Goal: Task Accomplishment & Management: Use online tool/utility

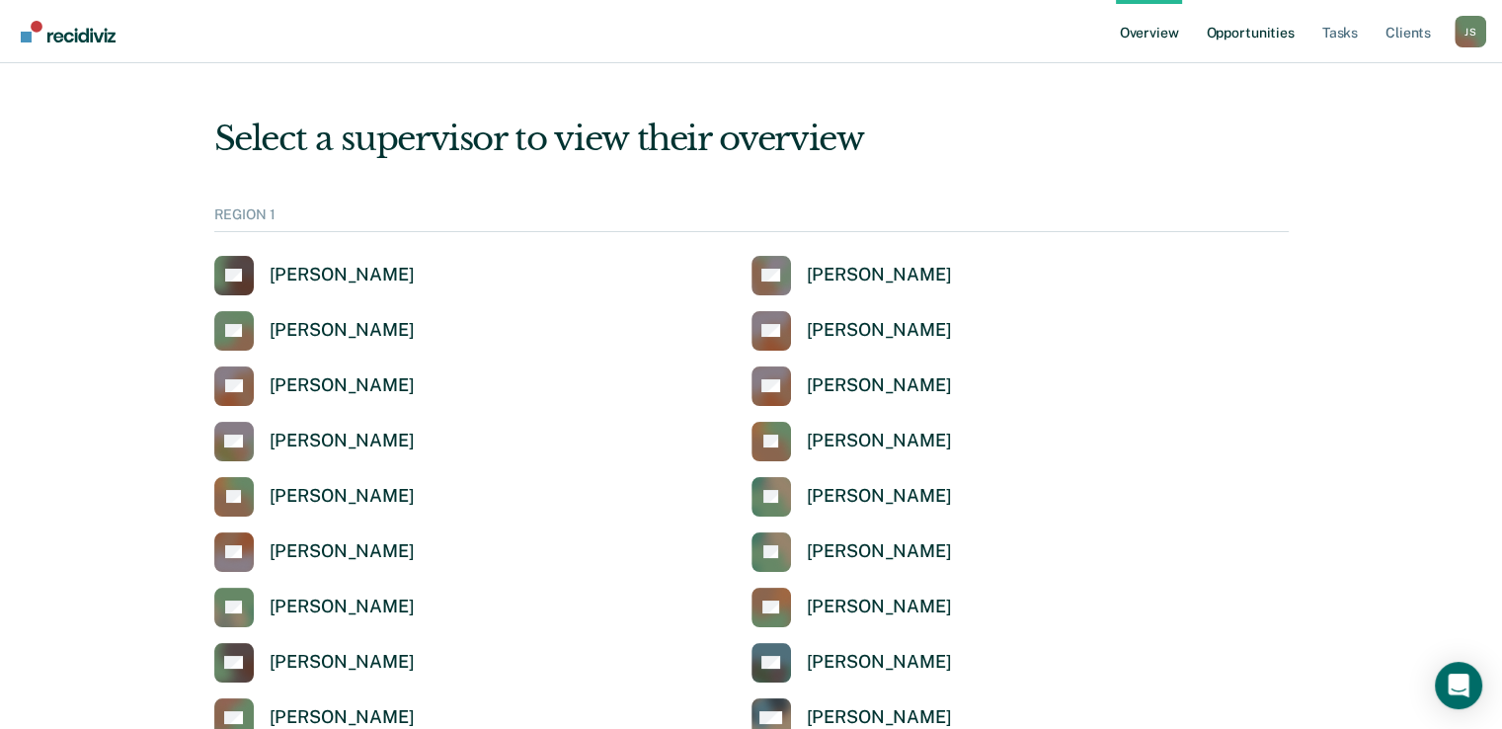
click at [1268, 37] on link "Opportunities" at bounding box center [1250, 31] width 96 height 63
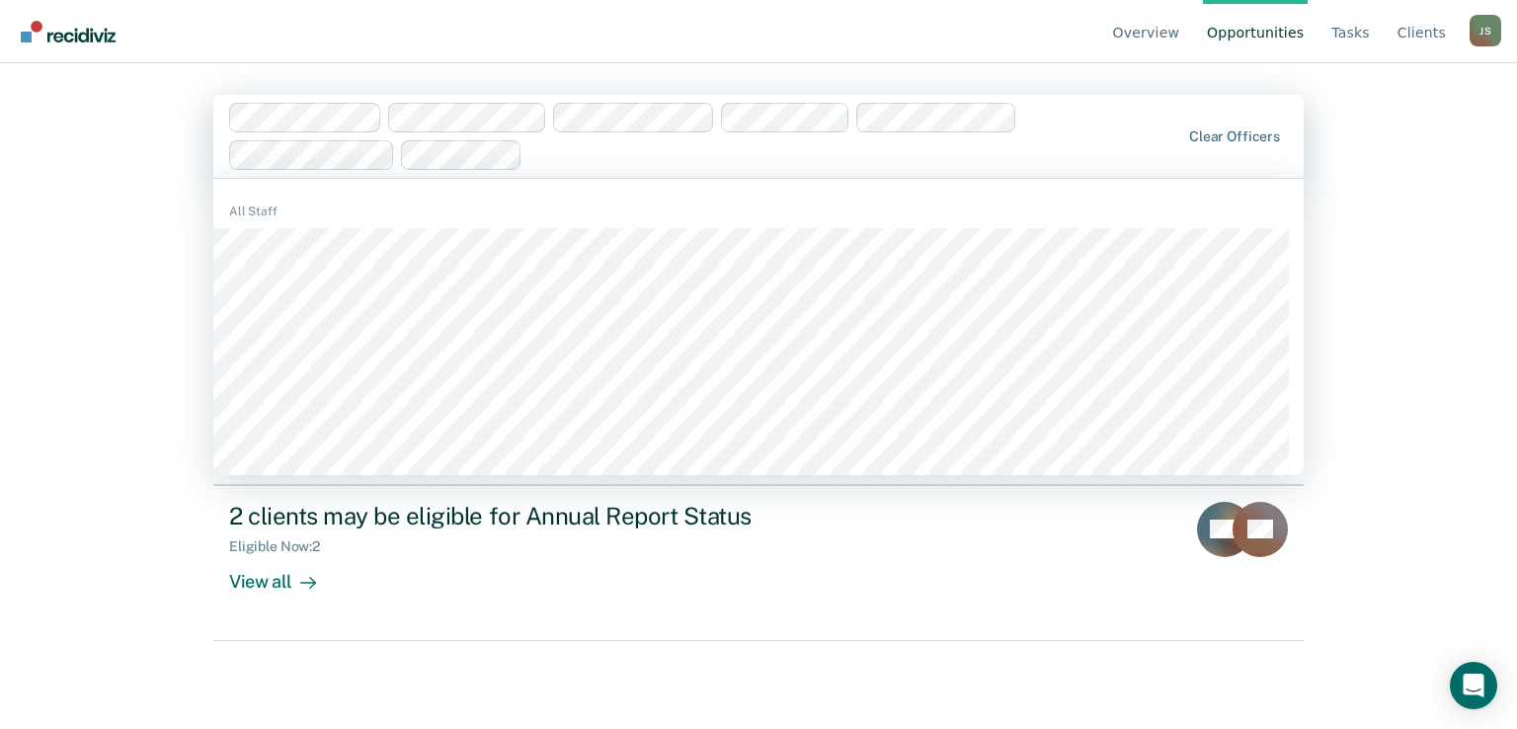
click at [620, 163] on div at bounding box center [854, 154] width 649 height 23
type input "James A"
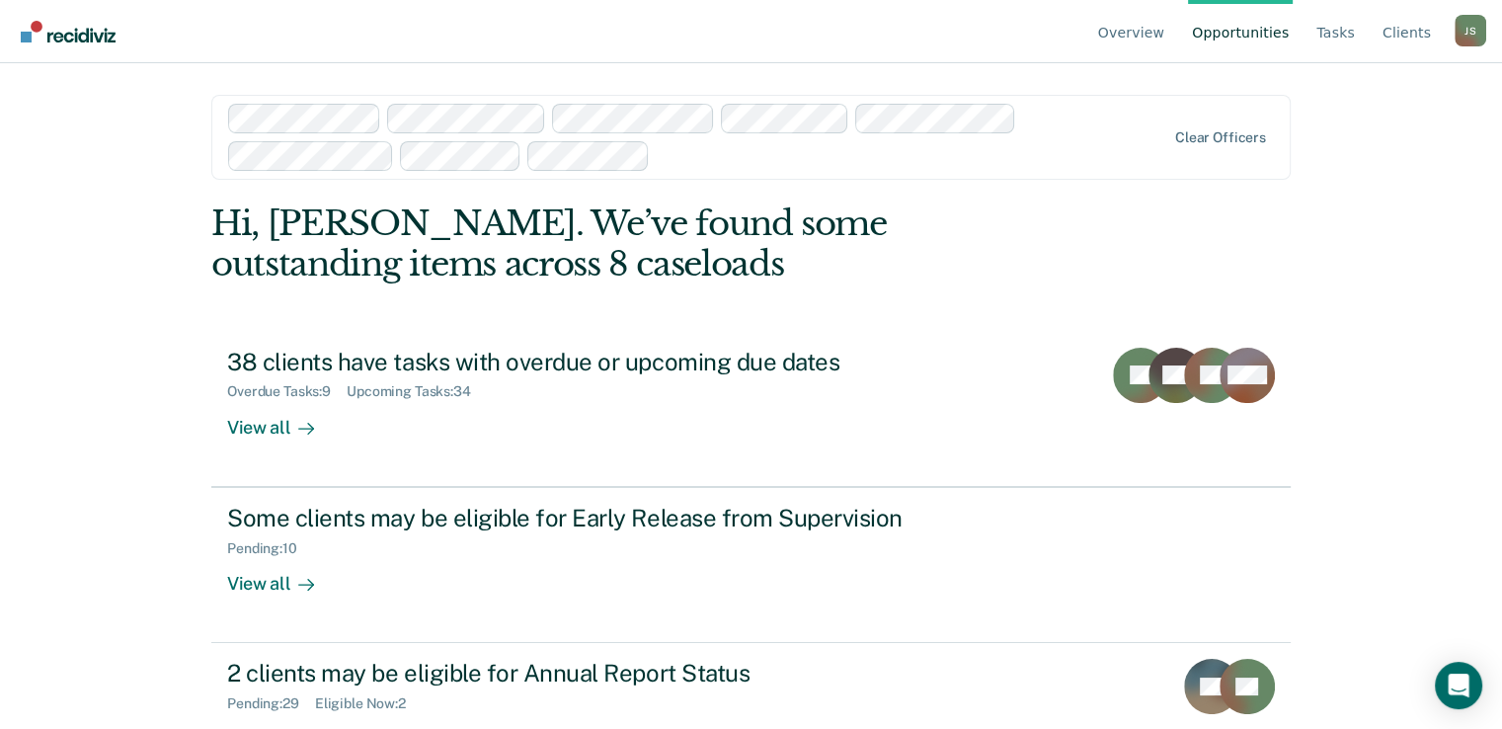
scroll to position [68, 0]
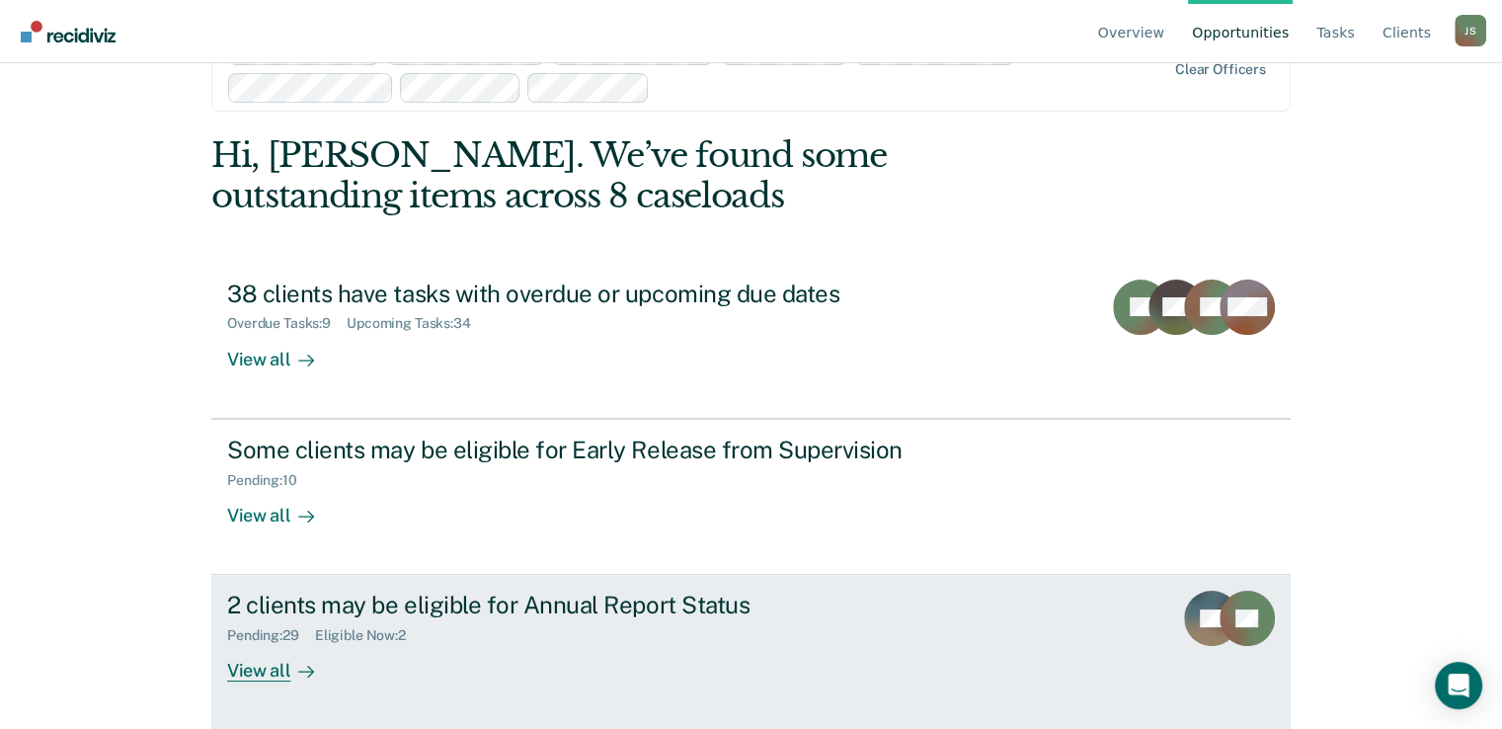
click at [620, 661] on div "2 clients may be eligible for Annual Report Status Pending : 29 Eligible Now : …" at bounding box center [597, 636] width 741 height 91
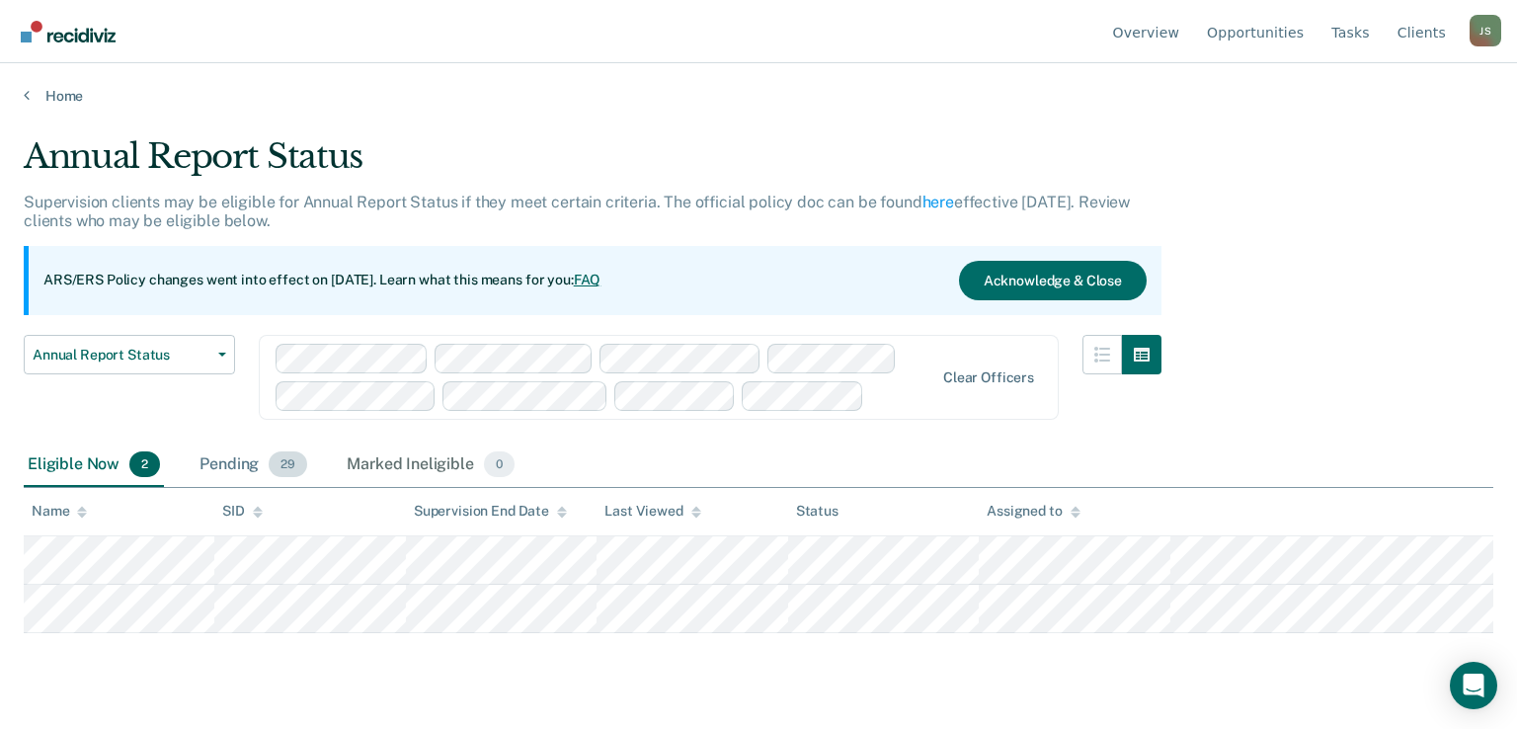
click at [233, 459] on div "Pending 29" at bounding box center [254, 464] width 116 height 43
